Goal: Task Accomplishment & Management: Use online tool/utility

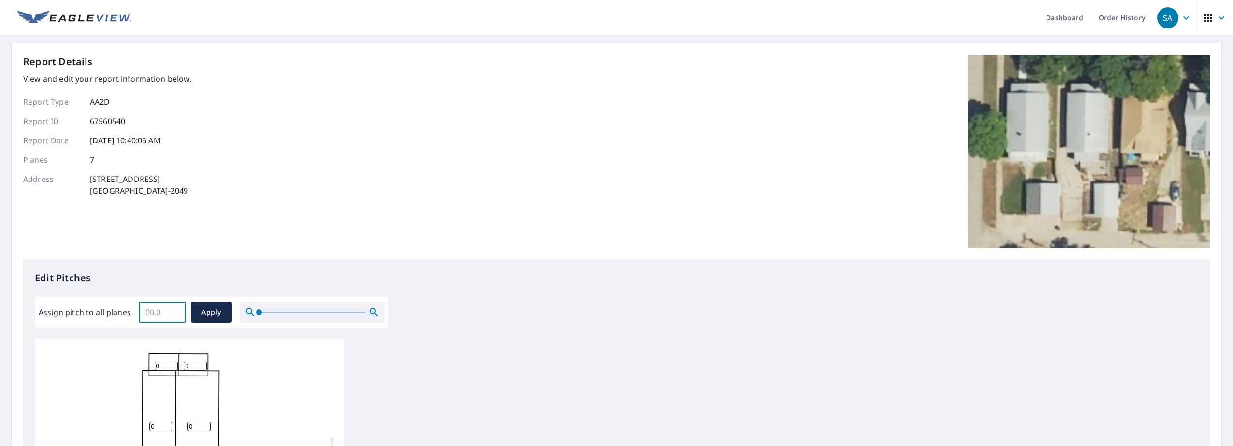
click at [154, 313] on input "Assign pitch to all planes" at bounding box center [162, 312] width 47 height 27
type input "8"
click at [207, 307] on span "Apply" at bounding box center [212, 313] width 26 height 12
type input "8"
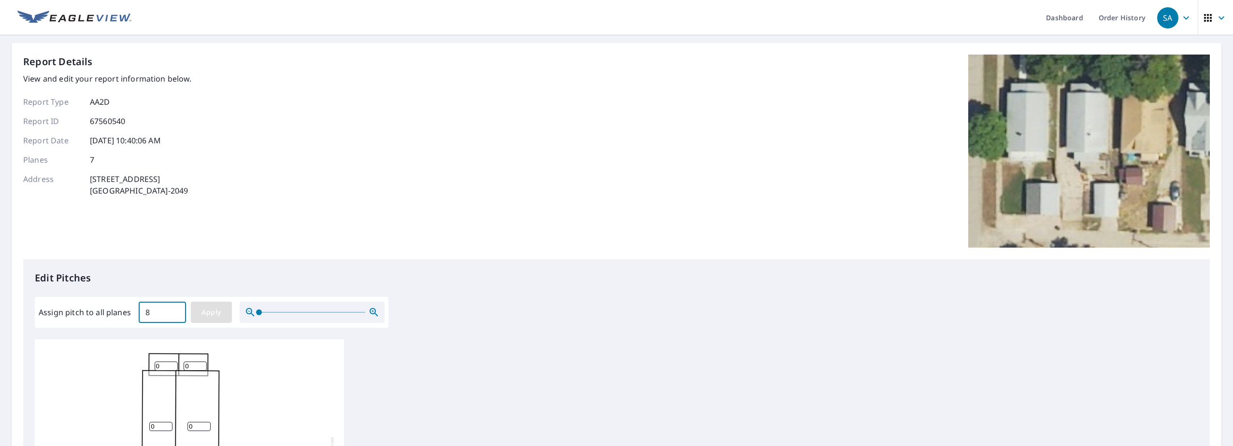
type input "8"
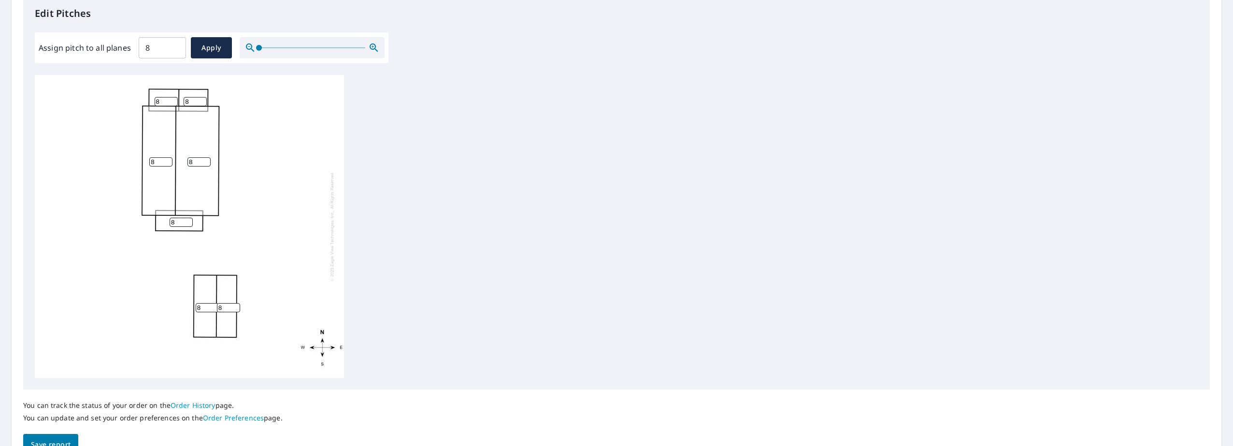
scroll to position [290, 0]
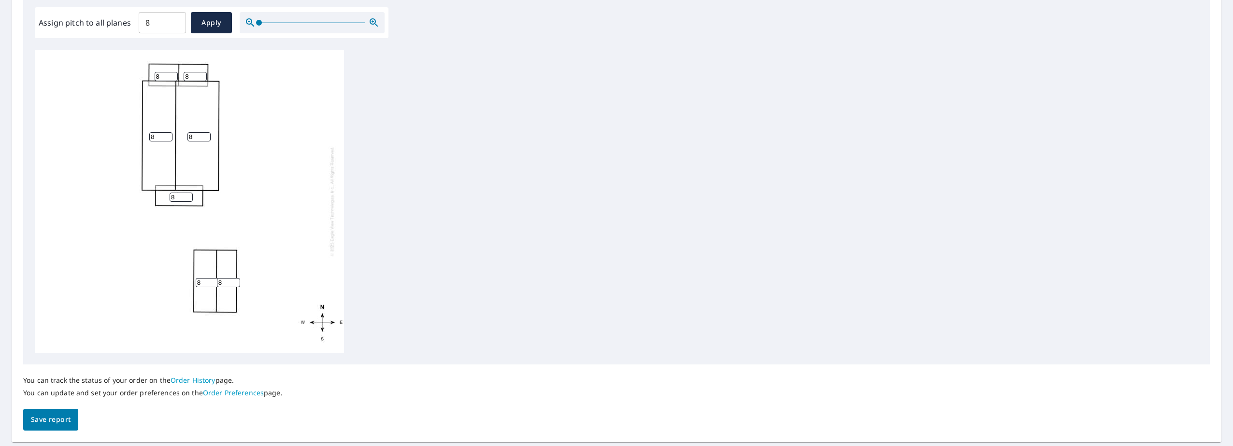
drag, startPoint x: 156, startPoint y: 78, endPoint x: 164, endPoint y: 78, distance: 7.7
click at [156, 78] on input "8" at bounding box center [166, 76] width 23 height 9
type input "5"
click at [188, 72] on input "8" at bounding box center [195, 76] width 23 height 9
type input "5"
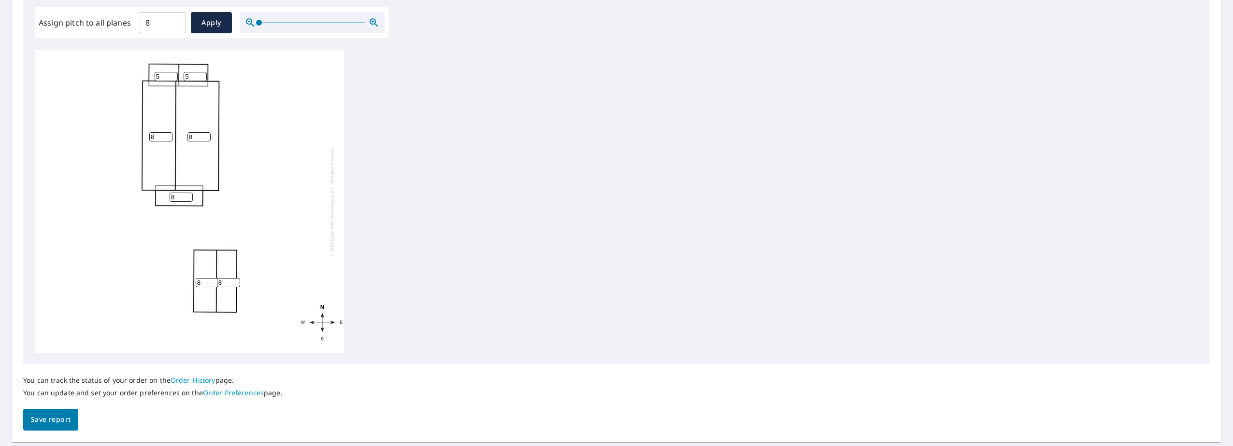
click at [176, 199] on input "8" at bounding box center [181, 197] width 23 height 9
type input "3"
click at [202, 280] on input "8" at bounding box center [207, 282] width 23 height 9
type input "5"
click at [223, 286] on input "8" at bounding box center [228, 282] width 23 height 9
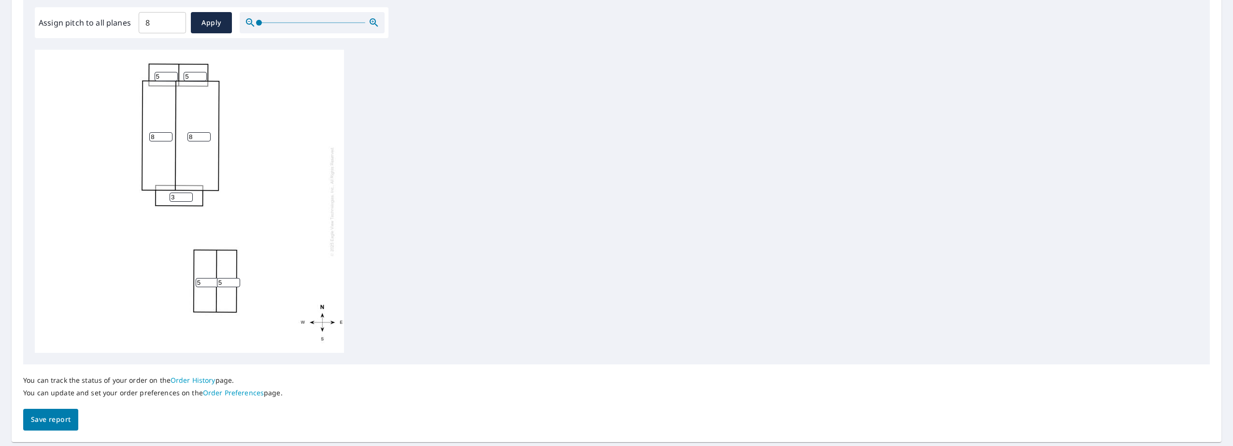
type input "5"
click at [54, 420] on span "Save report" at bounding box center [51, 420] width 40 height 12
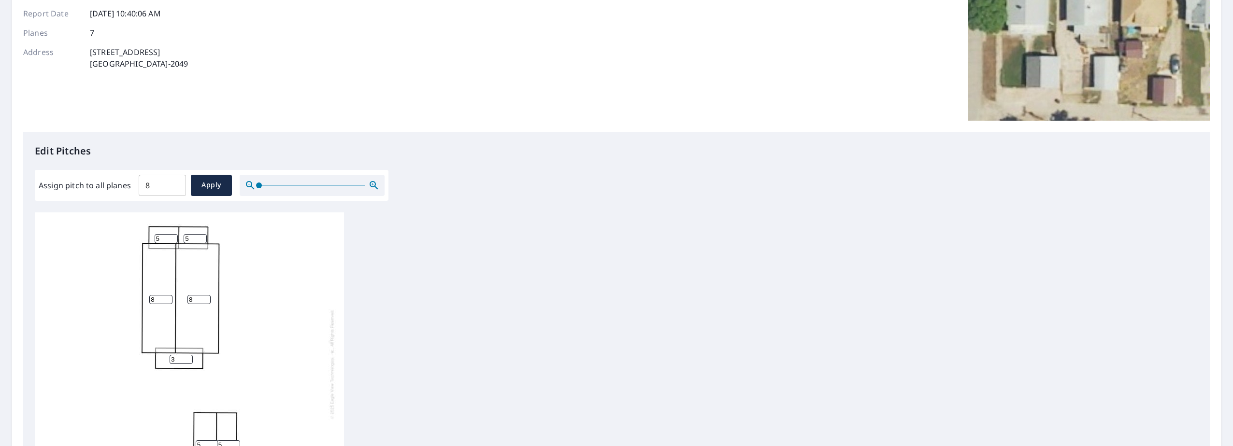
scroll to position [0, 0]
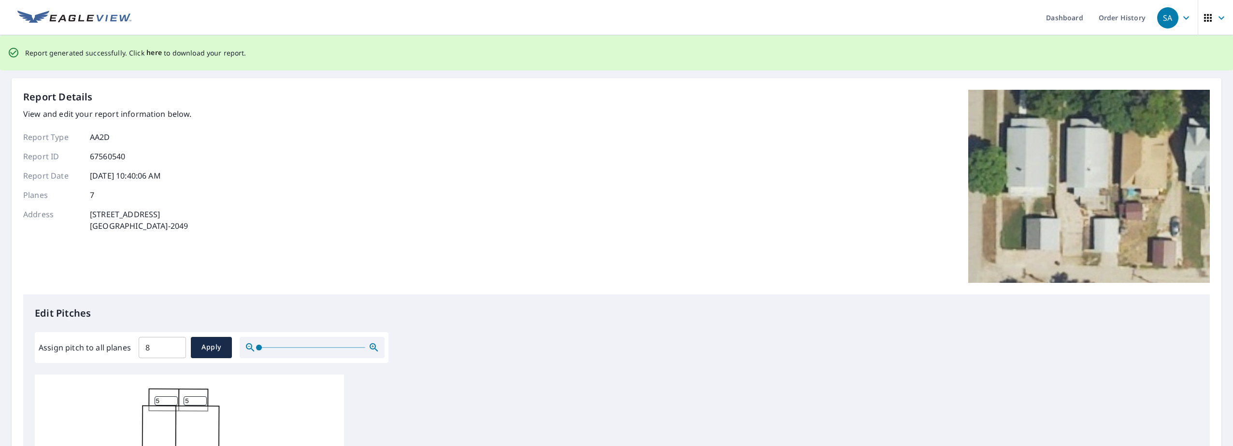
click at [146, 52] on span "here" at bounding box center [154, 53] width 16 height 12
